Goal: Task Accomplishment & Management: Manage account settings

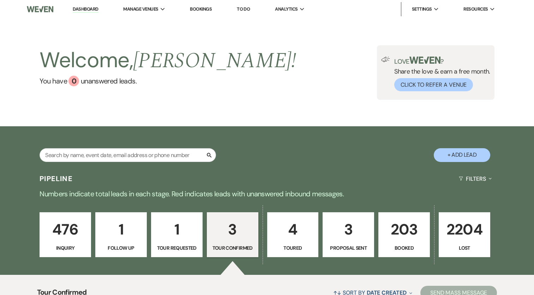
select select "4"
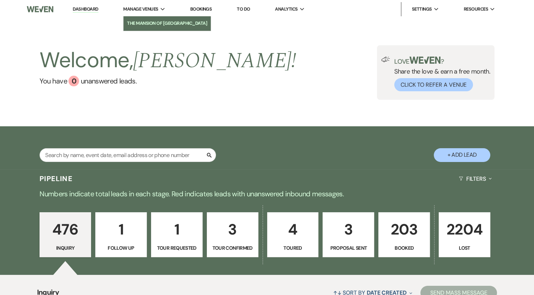
click at [161, 20] on li "The Mansion of [GEOGRAPHIC_DATA]" at bounding box center [167, 23] width 80 height 7
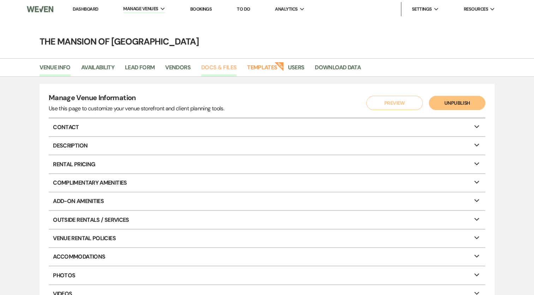
click at [209, 66] on link "Docs & Files" at bounding box center [218, 69] width 35 height 13
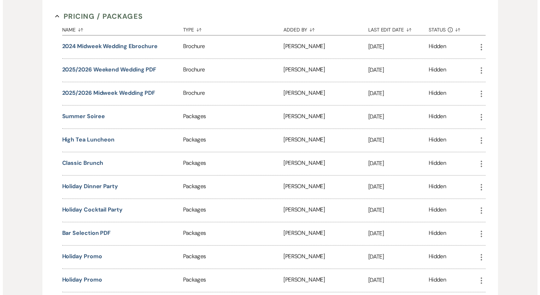
scroll to position [742, 0]
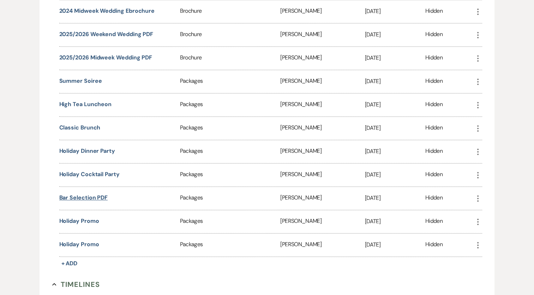
click at [102, 193] on button "Bar Selection PDF" at bounding box center [83, 197] width 49 height 8
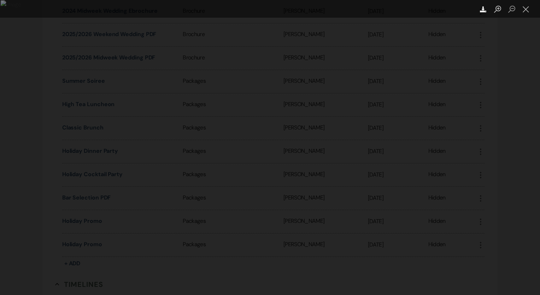
click at [482, 10] on use "Lightbox" at bounding box center [483, 9] width 6 height 6
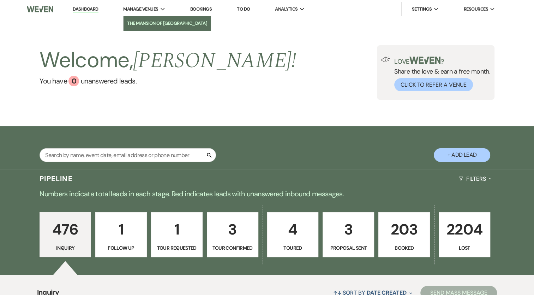
click at [144, 23] on li "The Mansion of [GEOGRAPHIC_DATA]" at bounding box center [167, 23] width 80 height 7
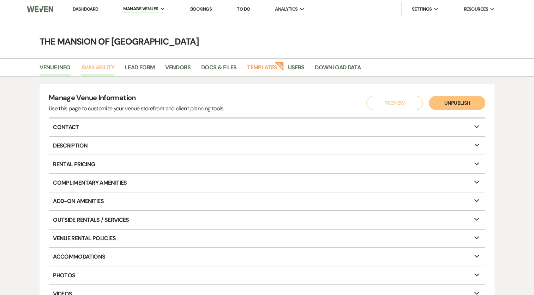
click at [103, 70] on link "Availability" at bounding box center [97, 69] width 33 height 13
select select "2"
select select "2026"
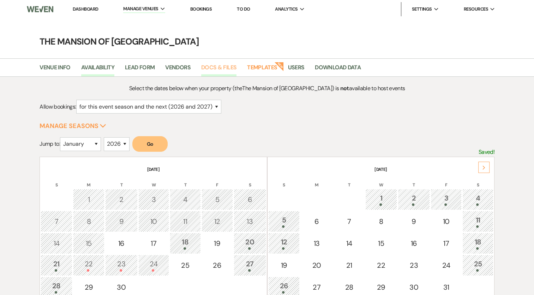
click at [232, 67] on link "Docs & Files" at bounding box center [218, 69] width 35 height 13
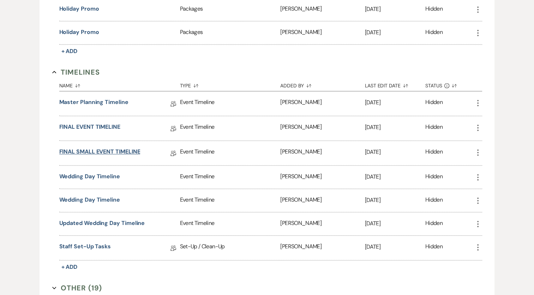
scroll to position [989, 0]
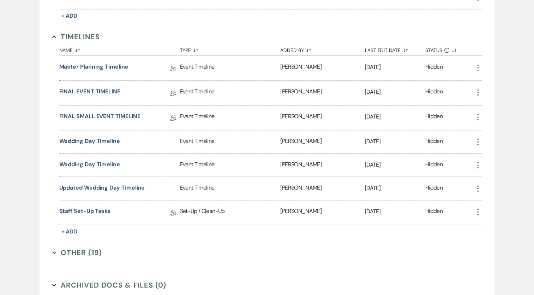
click at [79, 247] on button "Other (19) Expand" at bounding box center [77, 252] width 50 height 11
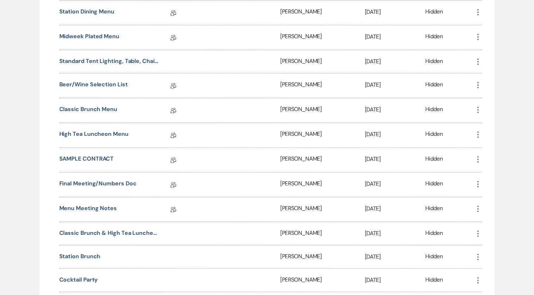
scroll to position [1342, 0]
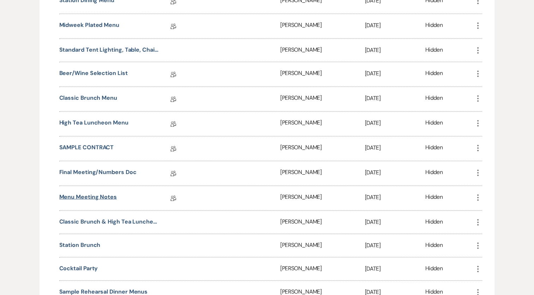
click at [112, 192] on link "Menu Meeting Notes" at bounding box center [88, 197] width 58 height 11
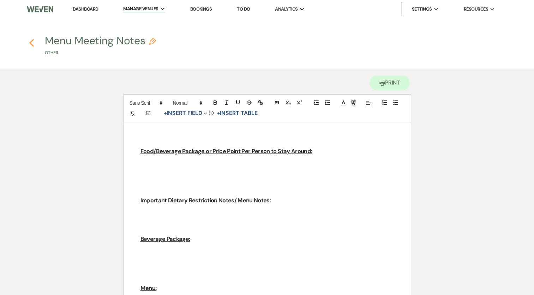
click at [30, 43] on use "button" at bounding box center [31, 43] width 5 height 8
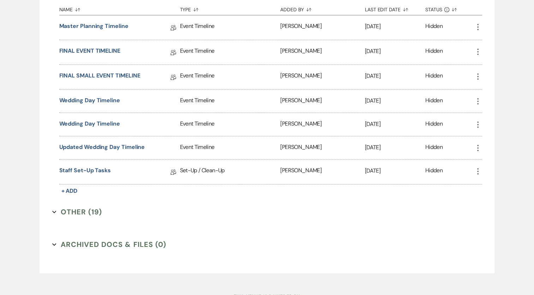
scroll to position [1049, 0]
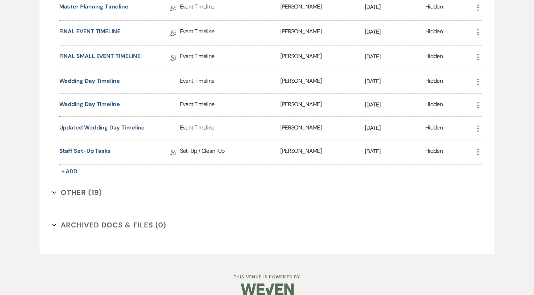
click at [84, 187] on button "Other (19) Expand" at bounding box center [77, 192] width 50 height 11
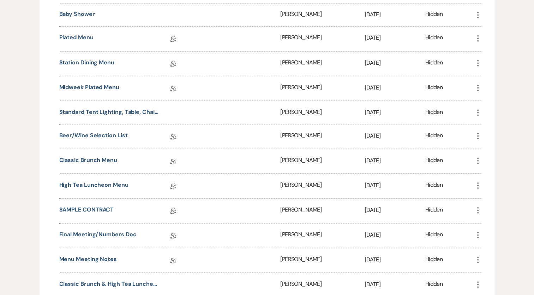
scroll to position [1296, 0]
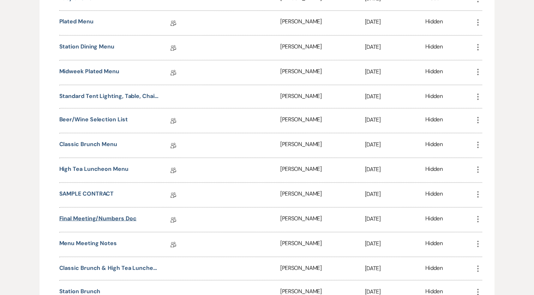
click at [120, 214] on link "Final Meeting/Numbers Doc" at bounding box center [97, 219] width 77 height 11
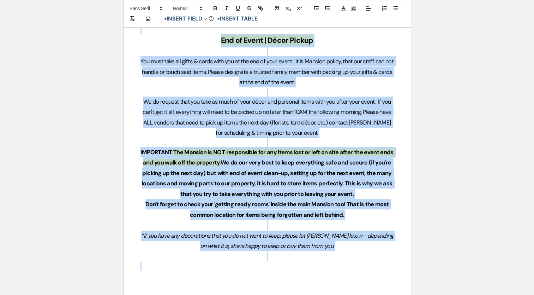
scroll to position [2825, 0]
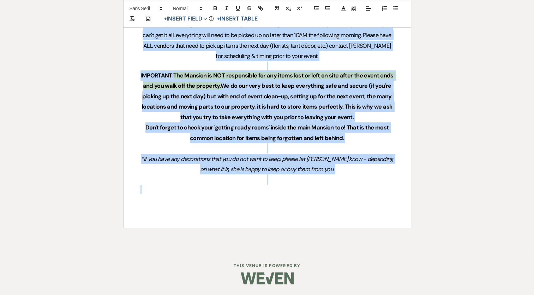
drag, startPoint x: 189, startPoint y: 88, endPoint x: 370, endPoint y: 201, distance: 213.1
copy div "Final Meeting Info | Set-Up Details *Please read each question carefully and fi…"
